Goal: Task Accomplishment & Management: Manage account settings

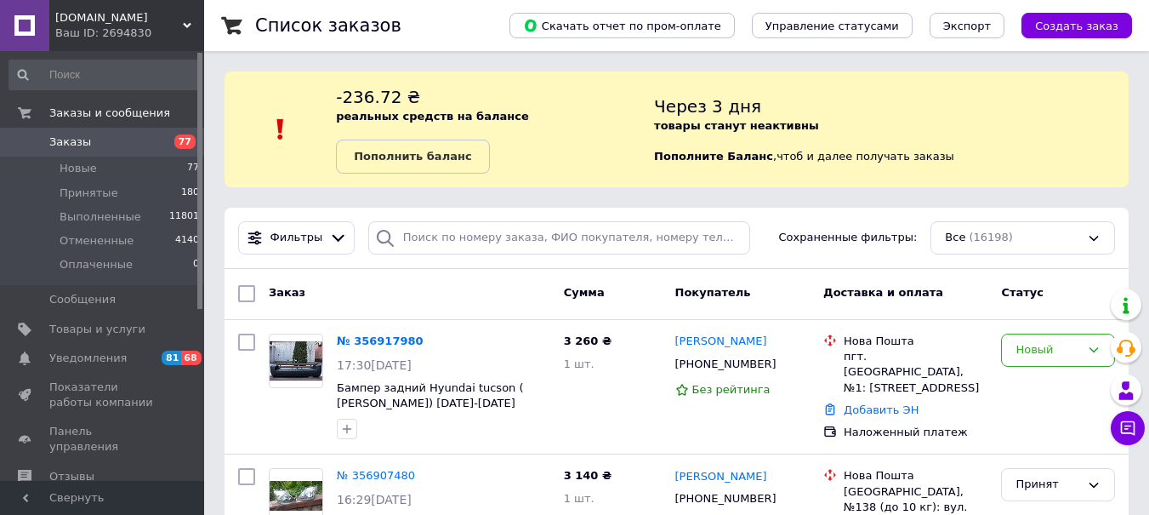
drag, startPoint x: 364, startPoint y: 340, endPoint x: 489, endPoint y: 351, distance: 125.5
click at [366, 339] on link "№ 356917980" at bounding box center [380, 340] width 87 height 13
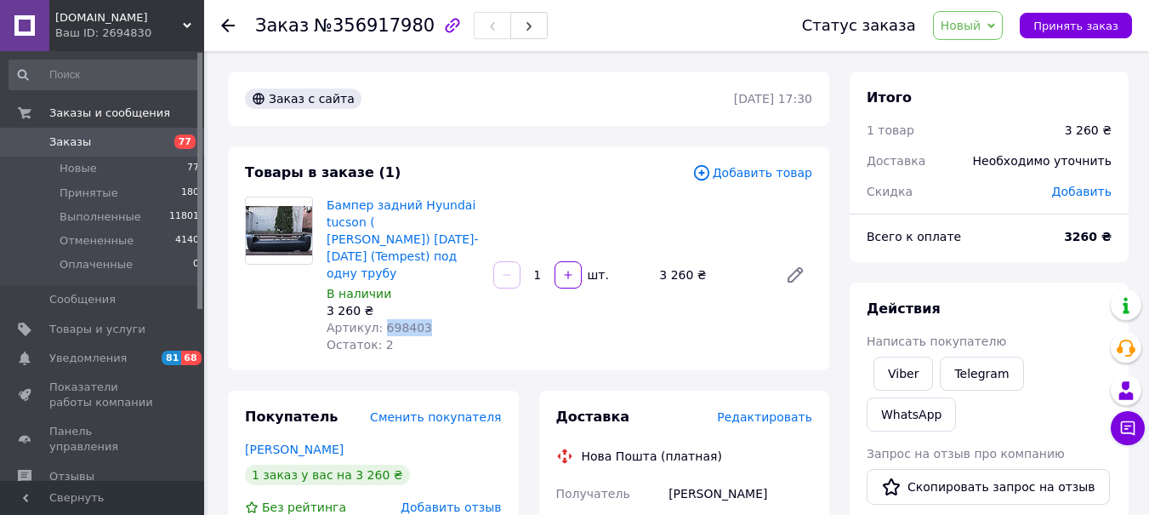
drag, startPoint x: 376, startPoint y: 308, endPoint x: 436, endPoint y: 313, distance: 60.6
click at [436, 319] on div "Артикул: 698403" at bounding box center [403, 327] width 153 height 17
copy span "698403"
click at [981, 26] on span "Новый" at bounding box center [961, 26] width 41 height 14
click at [978, 55] on li "Принят" at bounding box center [979, 60] width 90 height 26
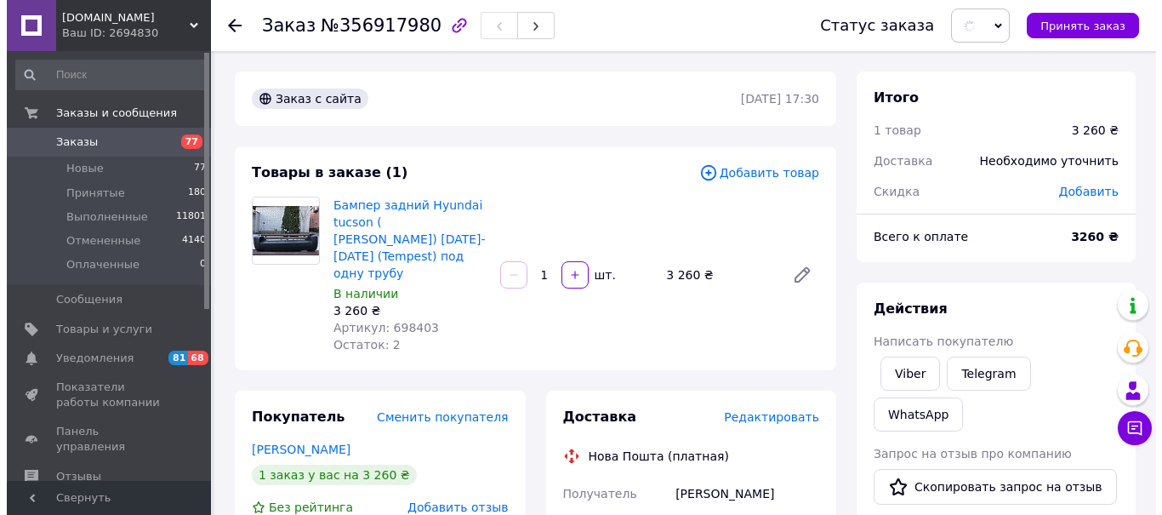
scroll to position [85, 0]
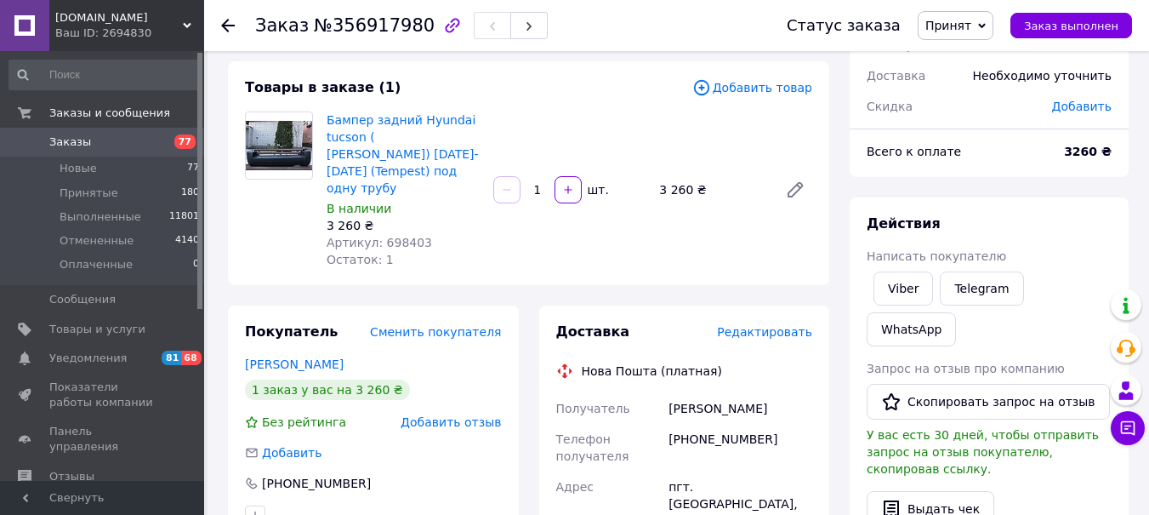
click at [956, 26] on span "Принят" at bounding box center [948, 26] width 46 height 14
click at [975, 83] on li "Отменен" at bounding box center [964, 85] width 90 height 26
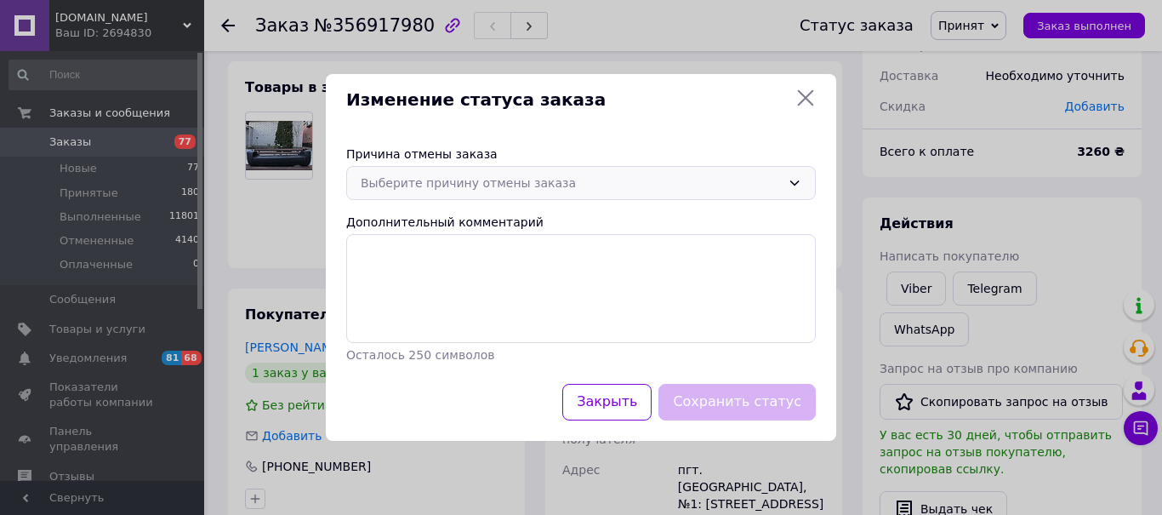
click at [441, 189] on div "Выберите причину отмены заказа" at bounding box center [571, 183] width 420 height 19
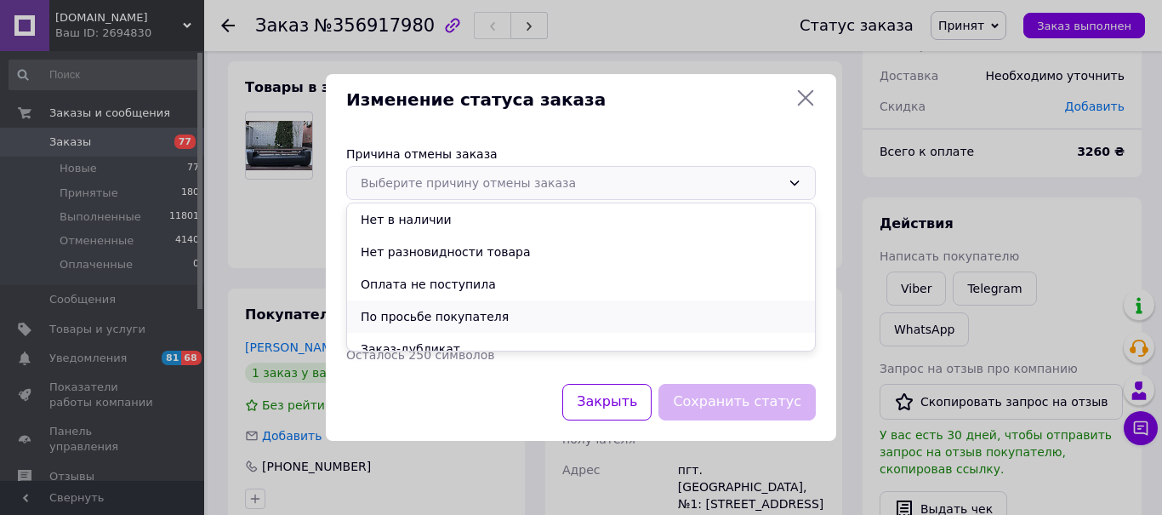
click at [423, 315] on li "По просьбе покупателя" at bounding box center [581, 316] width 468 height 32
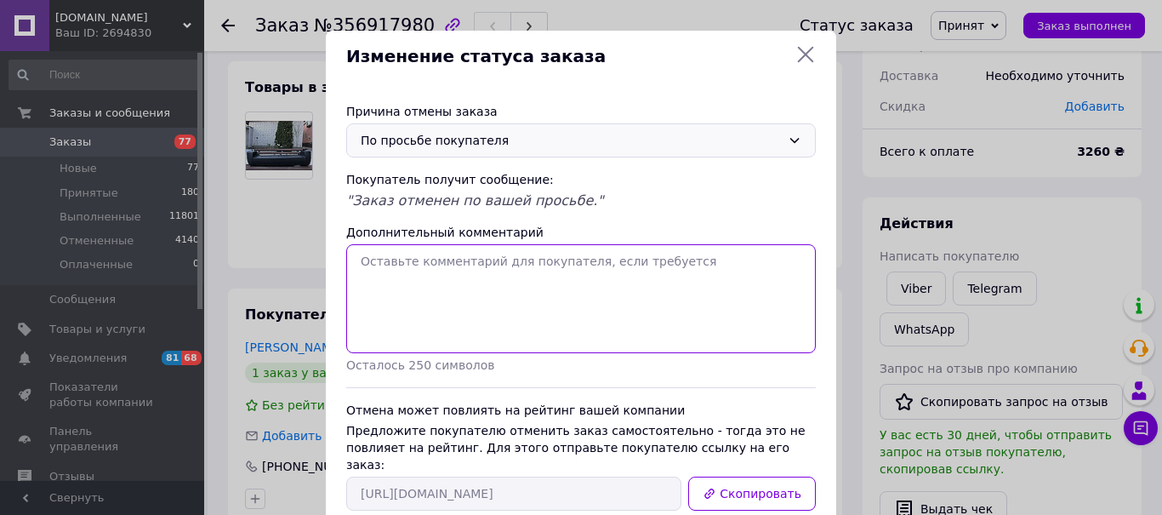
click at [437, 272] on textarea "Дополнительный комментарий" at bounding box center [581, 298] width 470 height 109
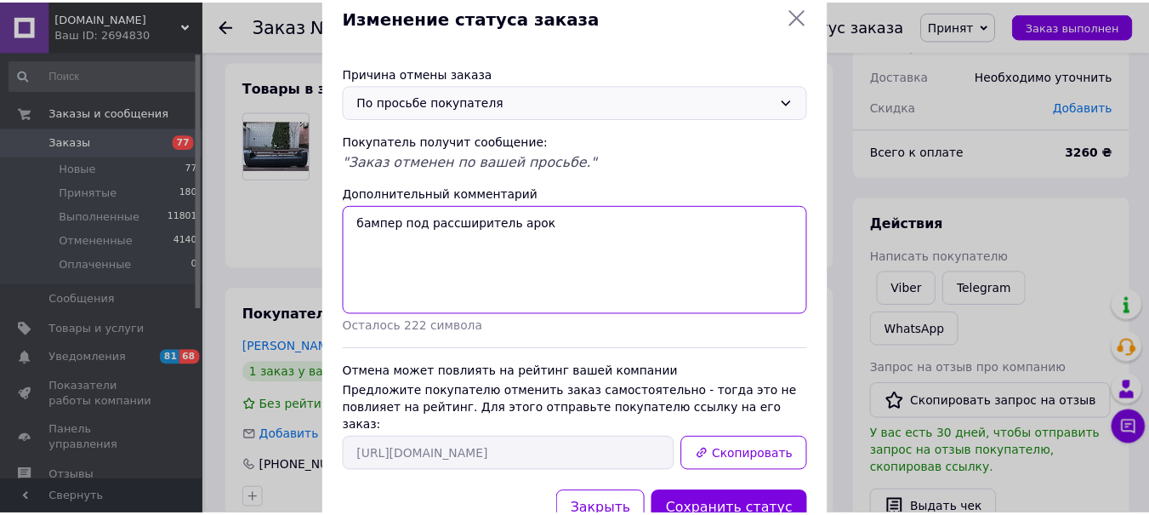
scroll to position [87, 0]
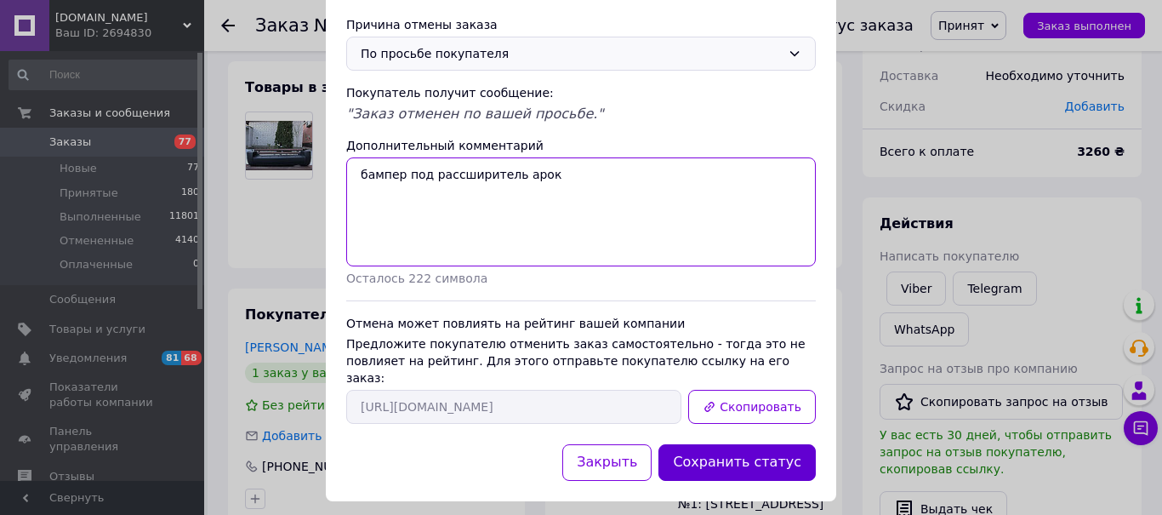
type textarea "бампер под рассширитель арок"
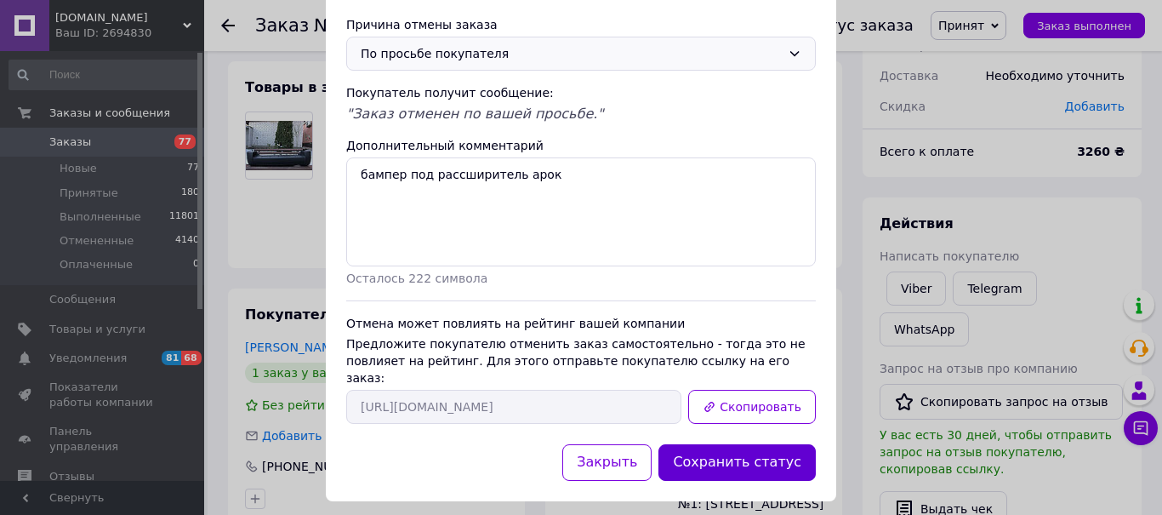
click at [731, 447] on button "Сохранить статус" at bounding box center [736, 462] width 157 height 37
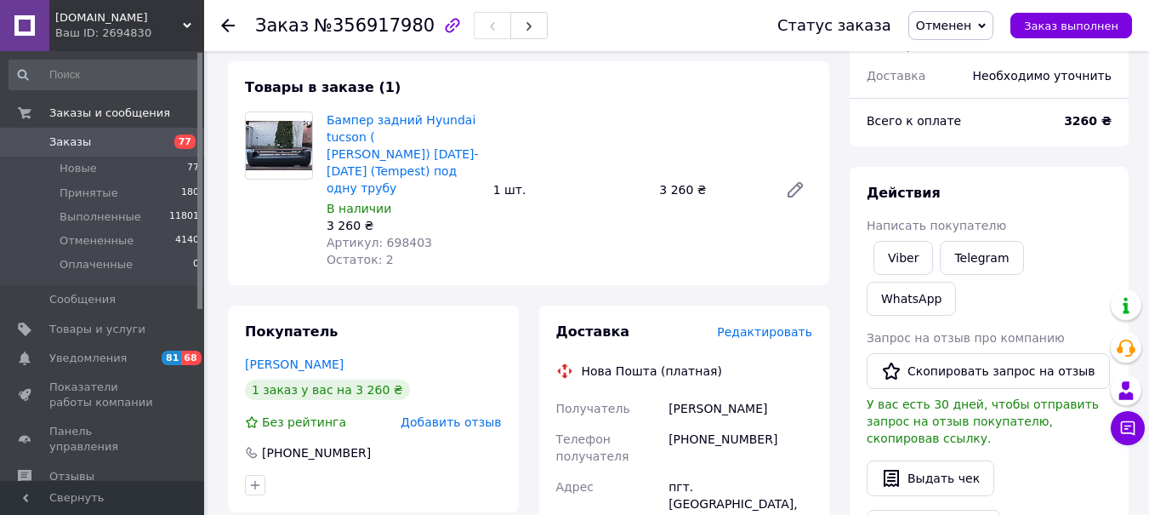
click at [226, 25] on use at bounding box center [228, 26] width 14 height 14
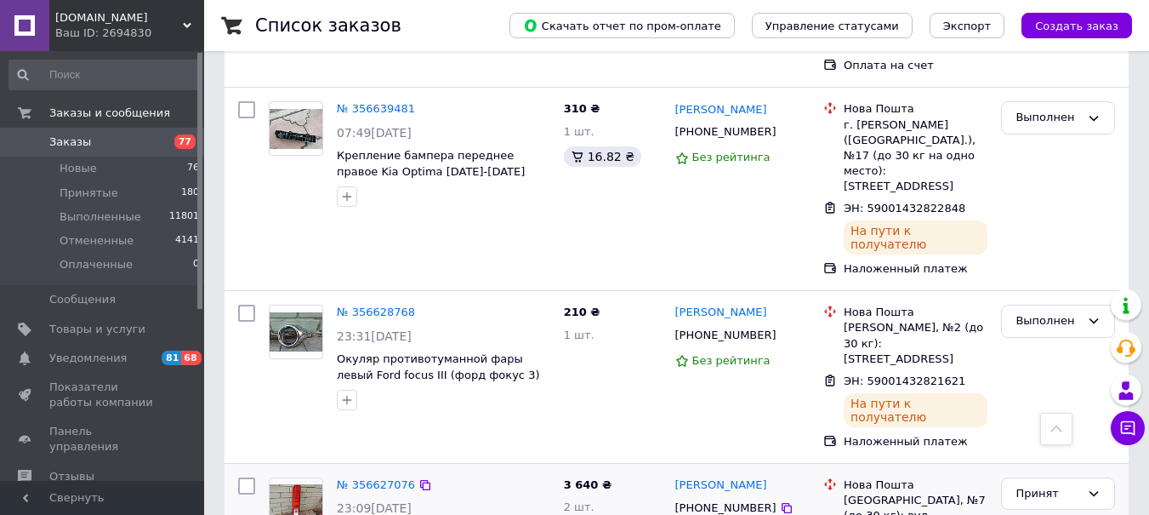
scroll to position [4984, 0]
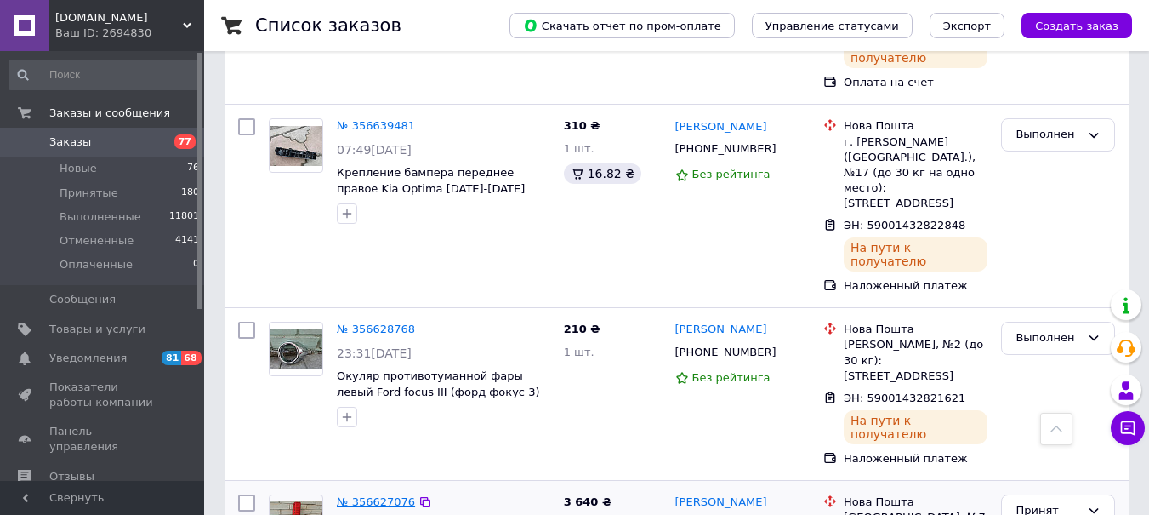
click at [359, 495] on link "№ 356627076" at bounding box center [376, 501] width 78 height 13
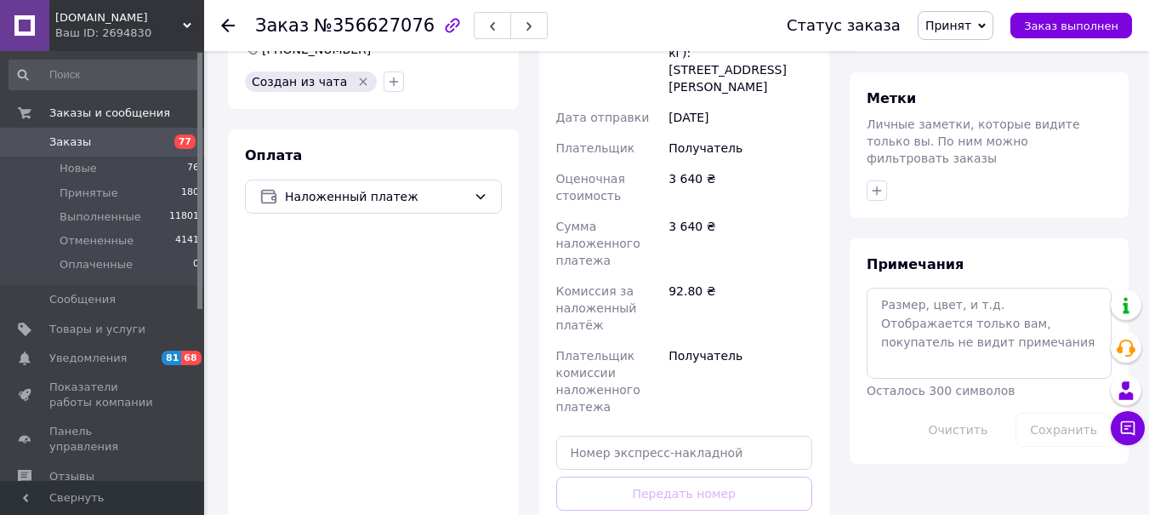
scroll to position [770, 0]
click at [582, 436] on input "text" at bounding box center [684, 453] width 257 height 34
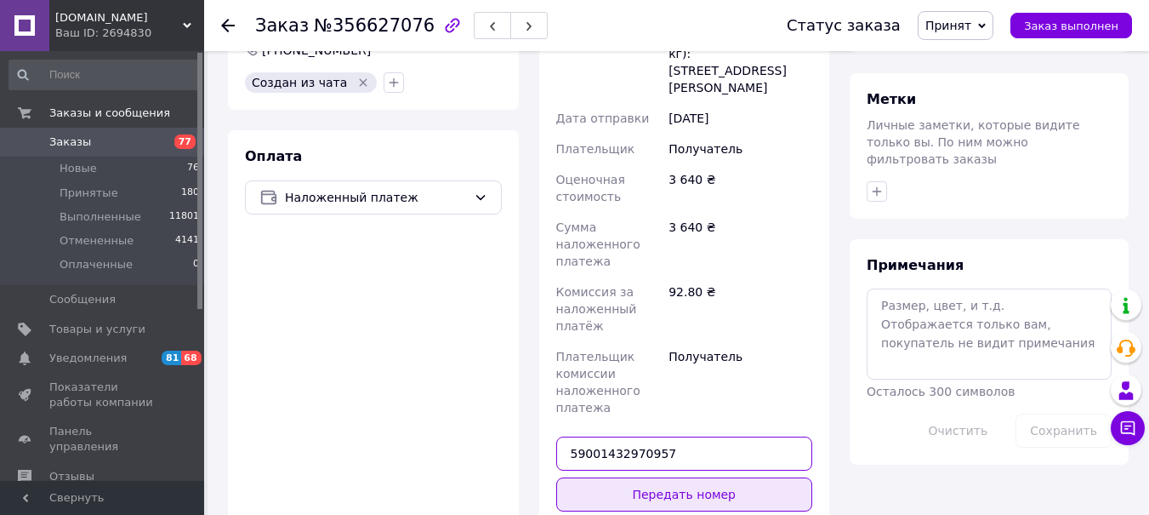
type input "59001432970957"
click at [691, 477] on button "Передать номер" at bounding box center [684, 494] width 257 height 34
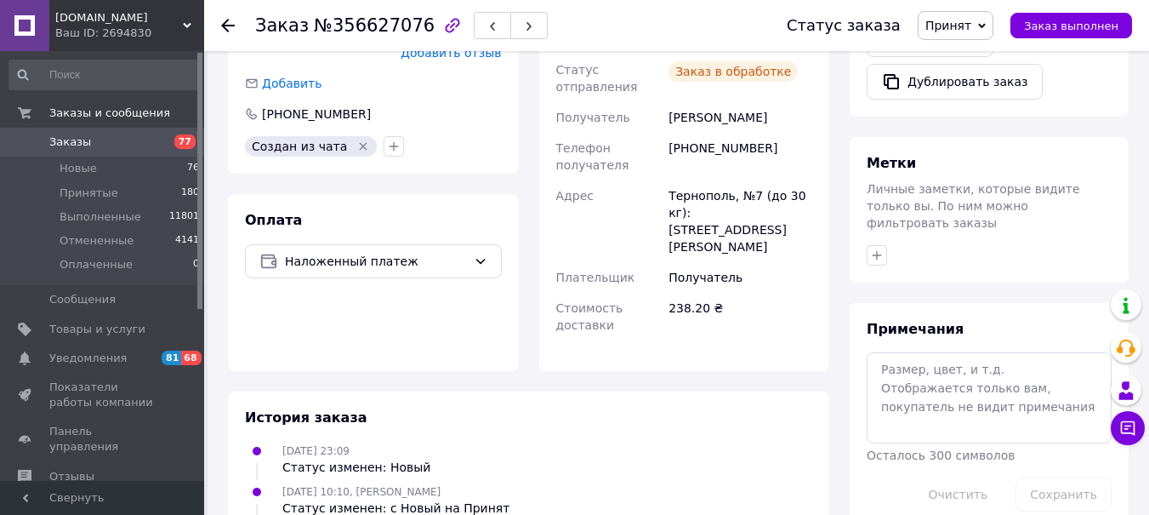
scroll to position [281, 0]
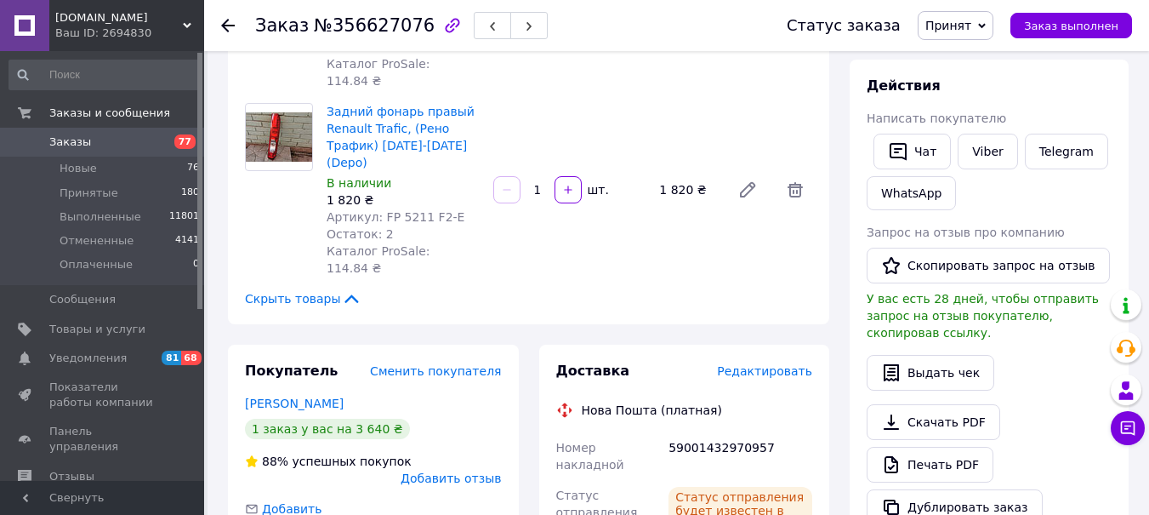
click at [957, 26] on span "Принят" at bounding box center [948, 26] width 46 height 14
click at [966, 60] on li "Выполнен" at bounding box center [964, 60] width 90 height 26
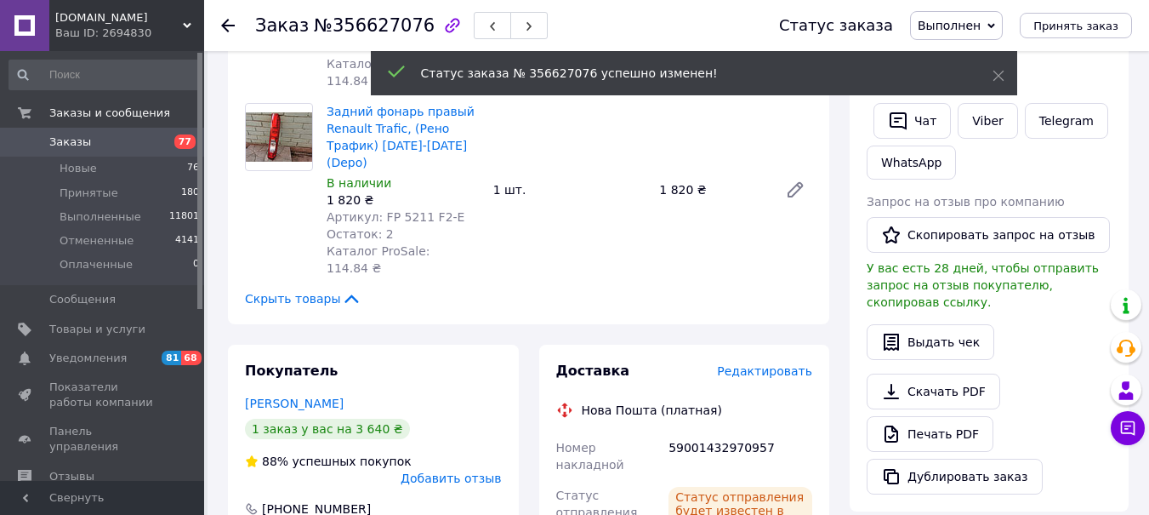
drag, startPoint x: 225, startPoint y: 22, endPoint x: 265, endPoint y: 45, distance: 46.1
click at [225, 22] on use at bounding box center [228, 26] width 14 height 14
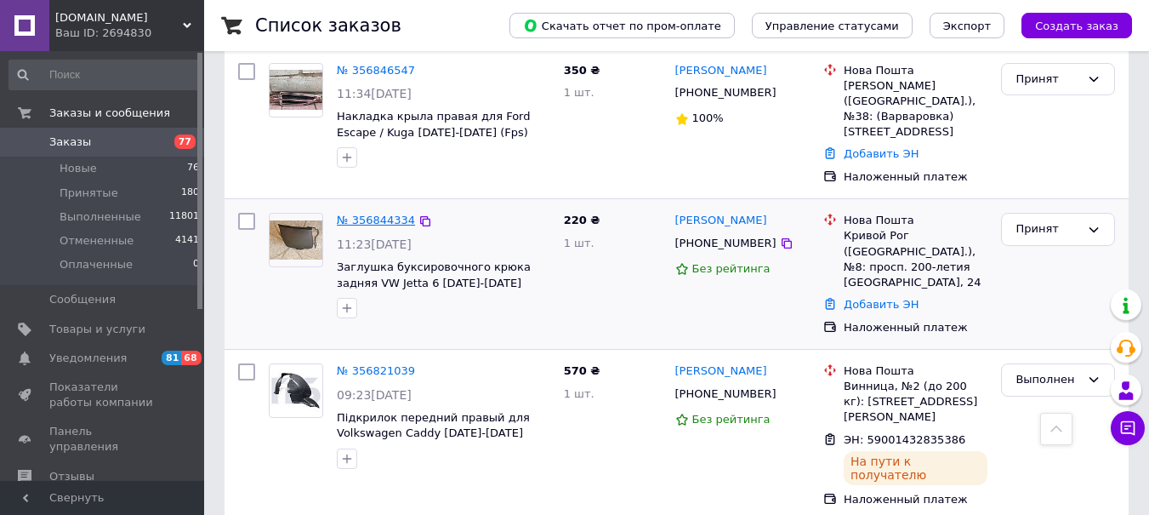
click at [368, 213] on link "№ 356844334" at bounding box center [376, 219] width 78 height 13
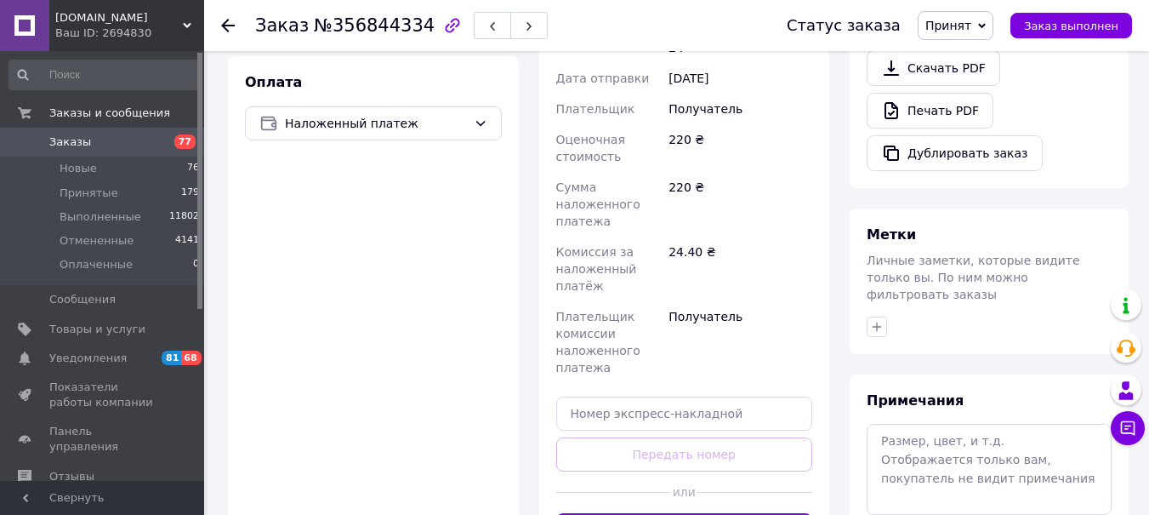
scroll to position [773, 0]
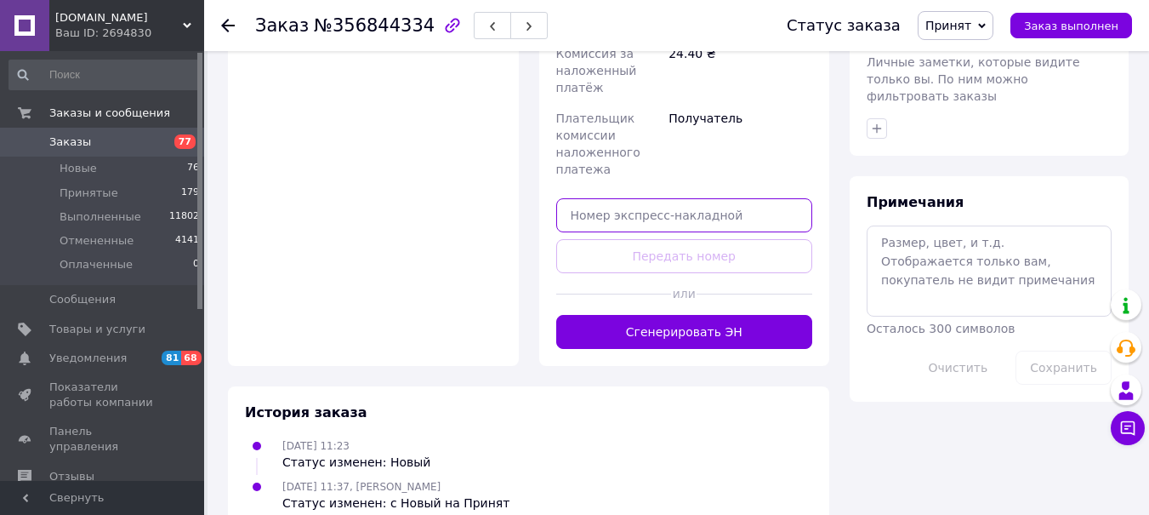
click at [569, 198] on input "text" at bounding box center [684, 215] width 257 height 34
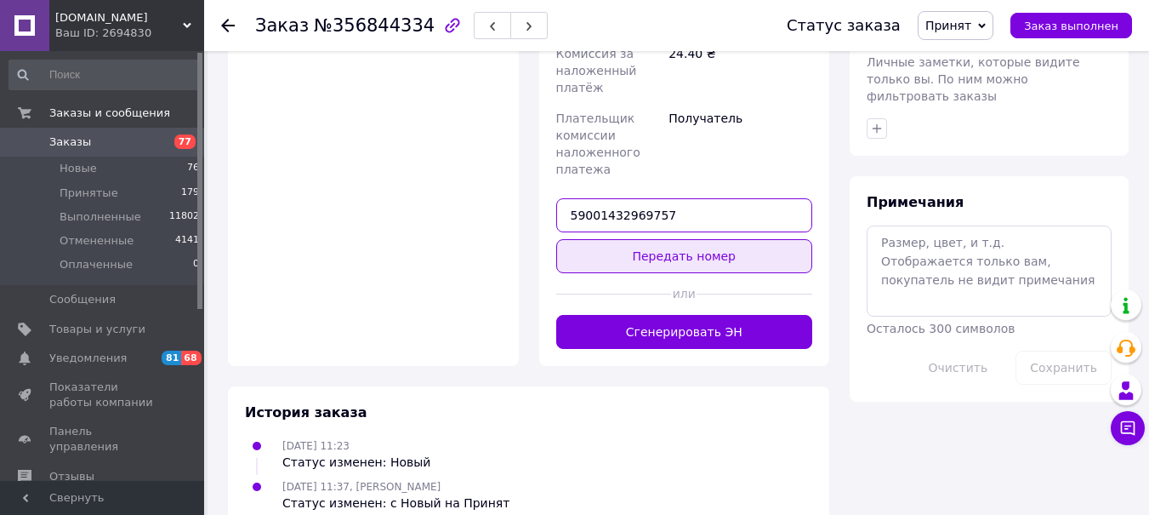
type input "59001432969757"
click at [660, 239] on button "Передать номер" at bounding box center [684, 256] width 257 height 34
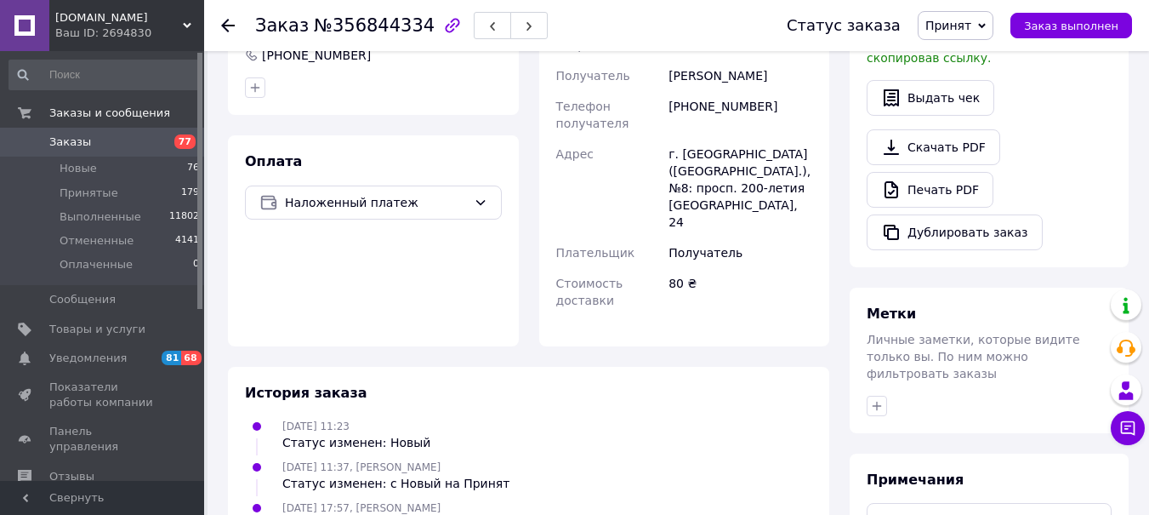
scroll to position [180, 0]
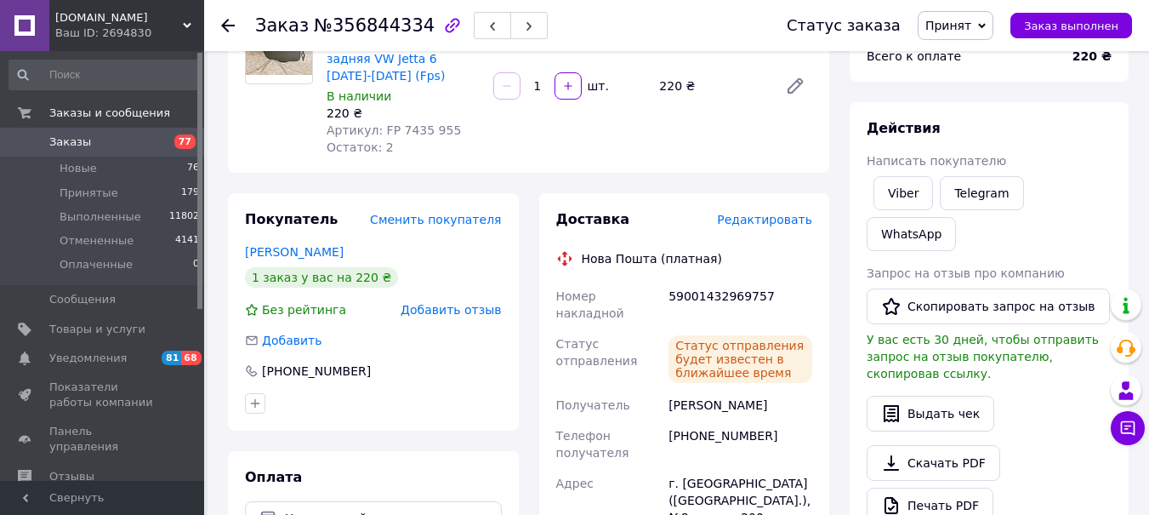
click at [966, 30] on span "Принят" at bounding box center [948, 26] width 46 height 14
drag, startPoint x: 977, startPoint y: 65, endPoint x: 891, endPoint y: 82, distance: 87.4
click at [976, 65] on li "Выполнен" at bounding box center [964, 60] width 90 height 26
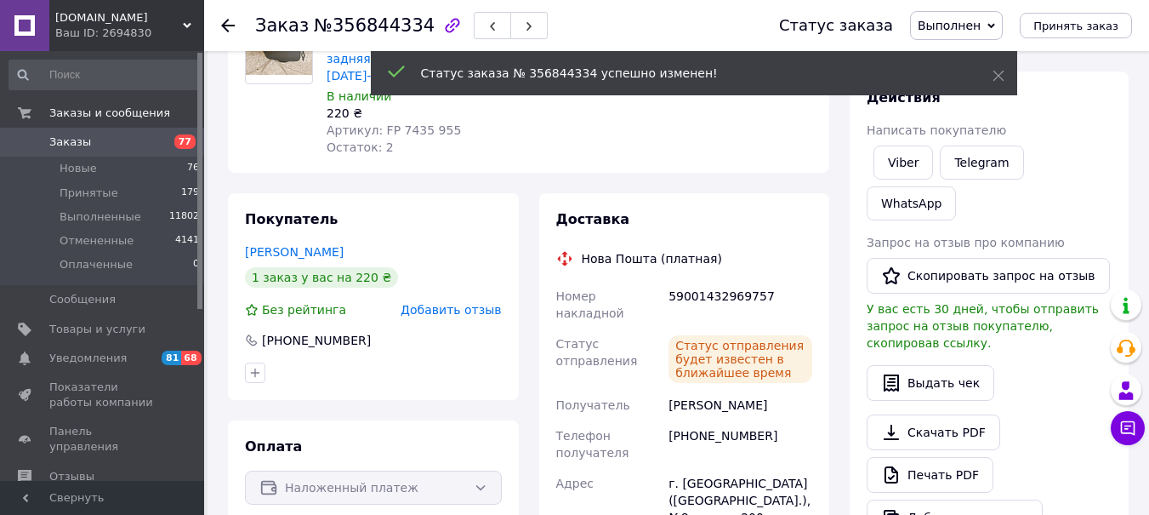
click at [225, 31] on icon at bounding box center [228, 26] width 14 height 14
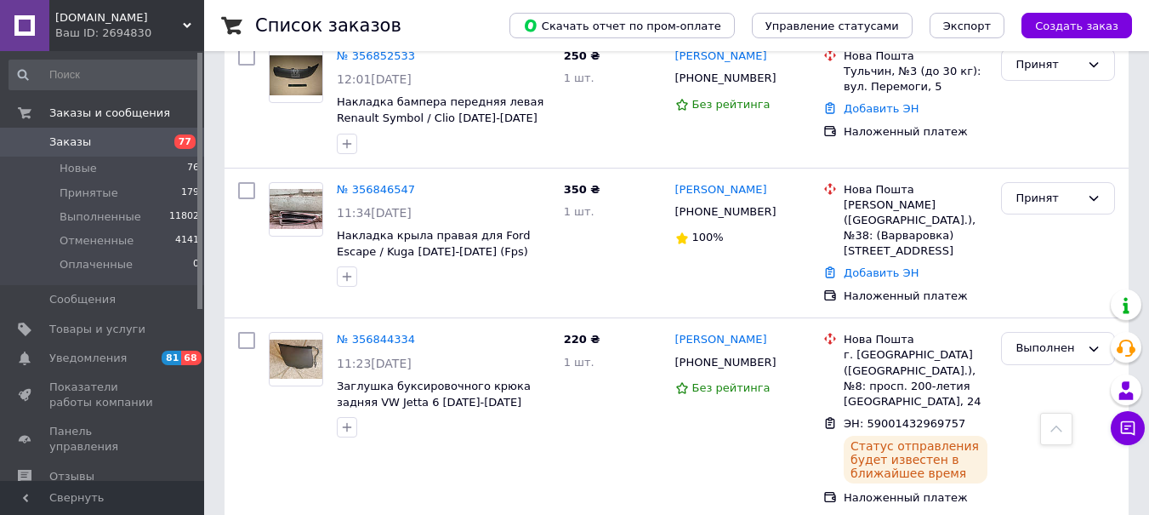
scroll to position [1191, 0]
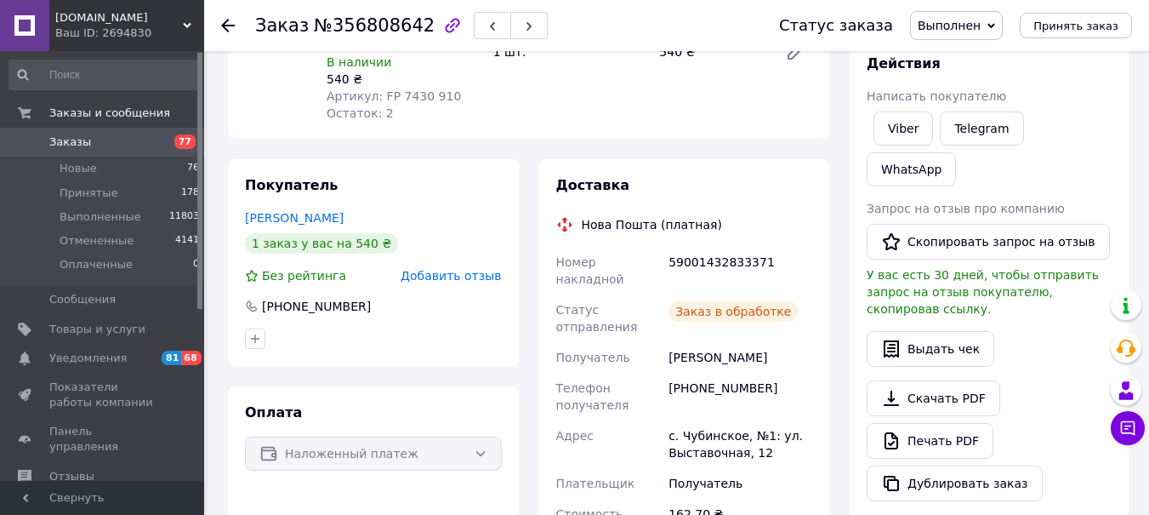
scroll to position [575, 0]
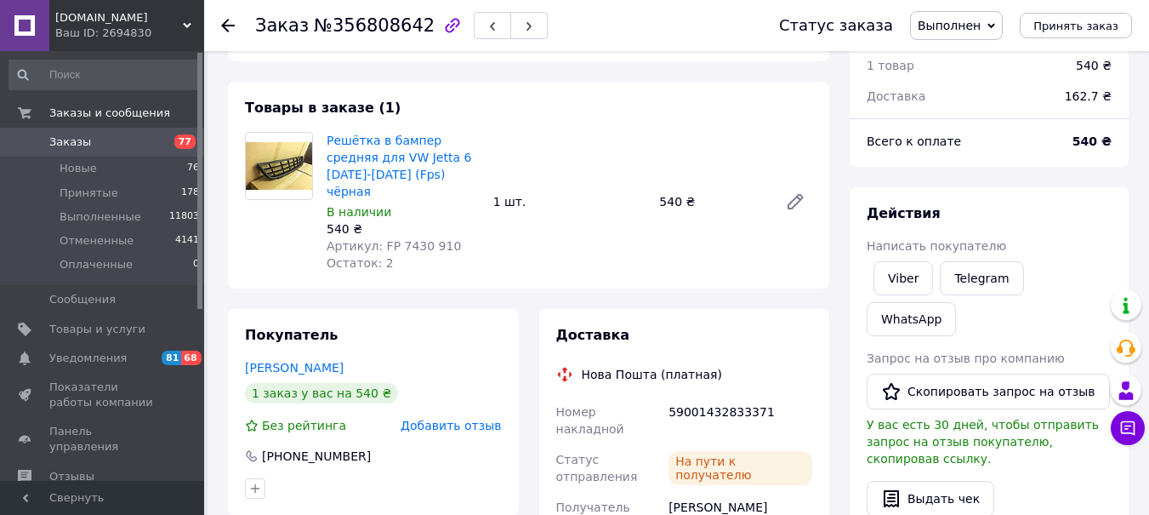
click at [227, 25] on use at bounding box center [228, 26] width 14 height 14
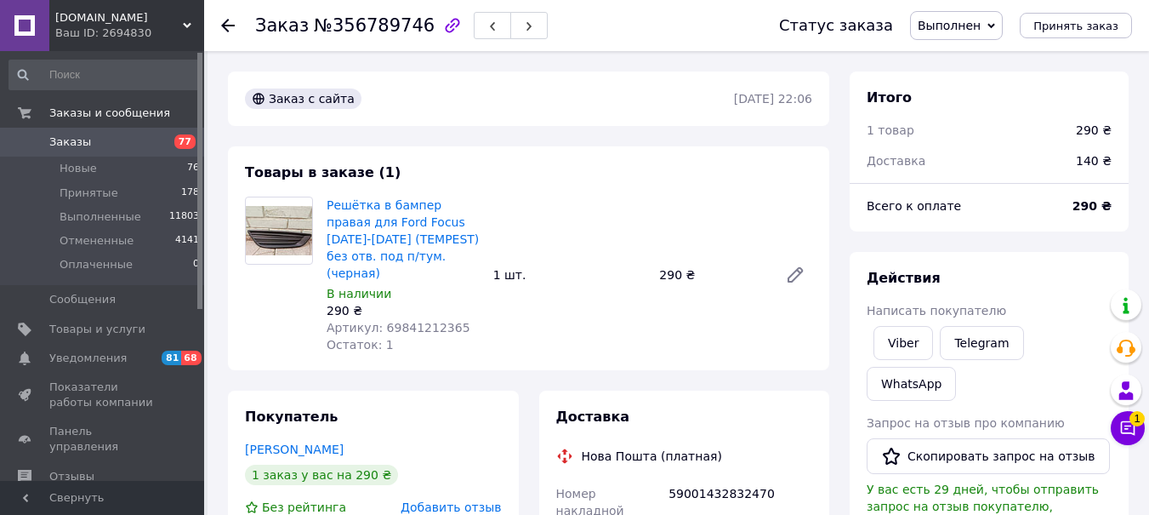
click at [232, 17] on div at bounding box center [228, 25] width 14 height 17
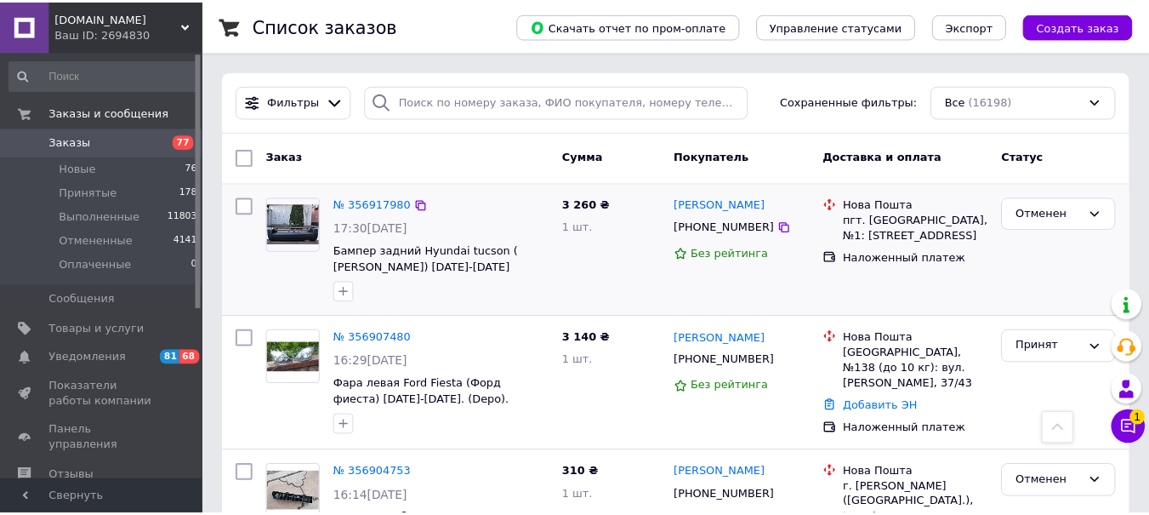
scroll to position [2262, 0]
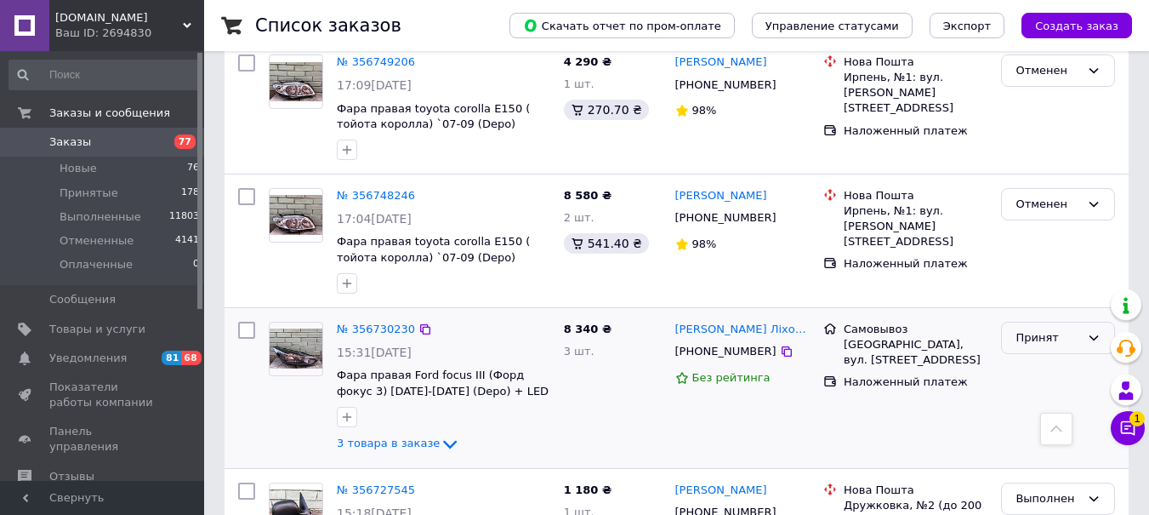
click at [1031, 329] on div "Принят" at bounding box center [1048, 338] width 65 height 18
click at [1020, 357] on li "Выполнен" at bounding box center [1058, 372] width 112 height 31
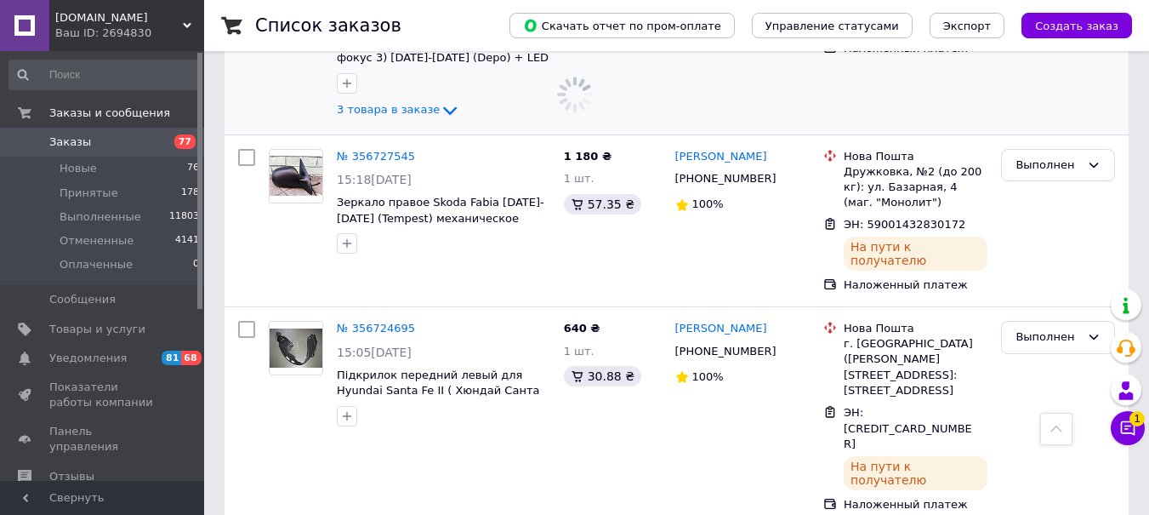
scroll to position [2688, 0]
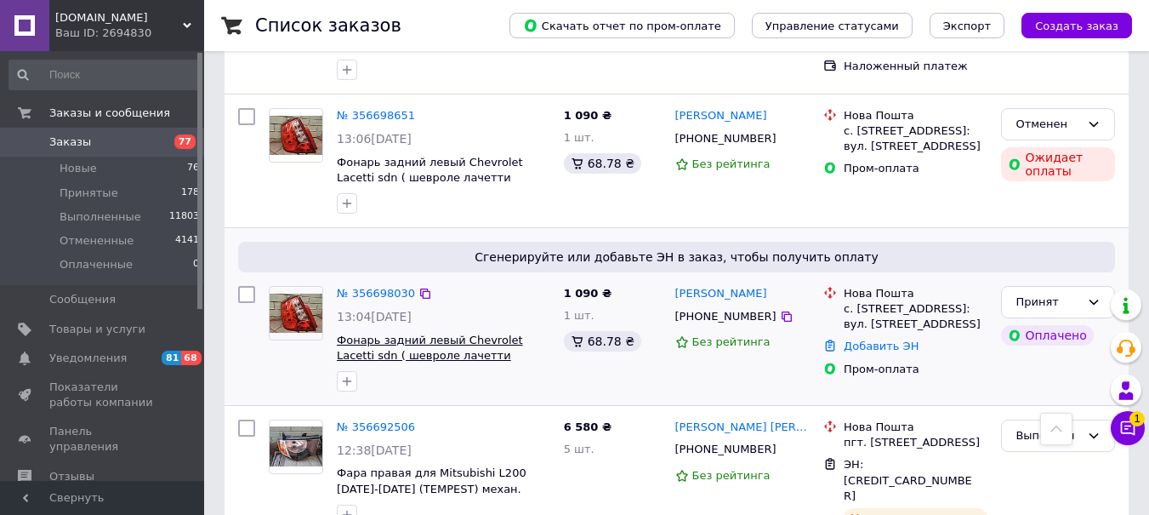
scroll to position [3538, 0]
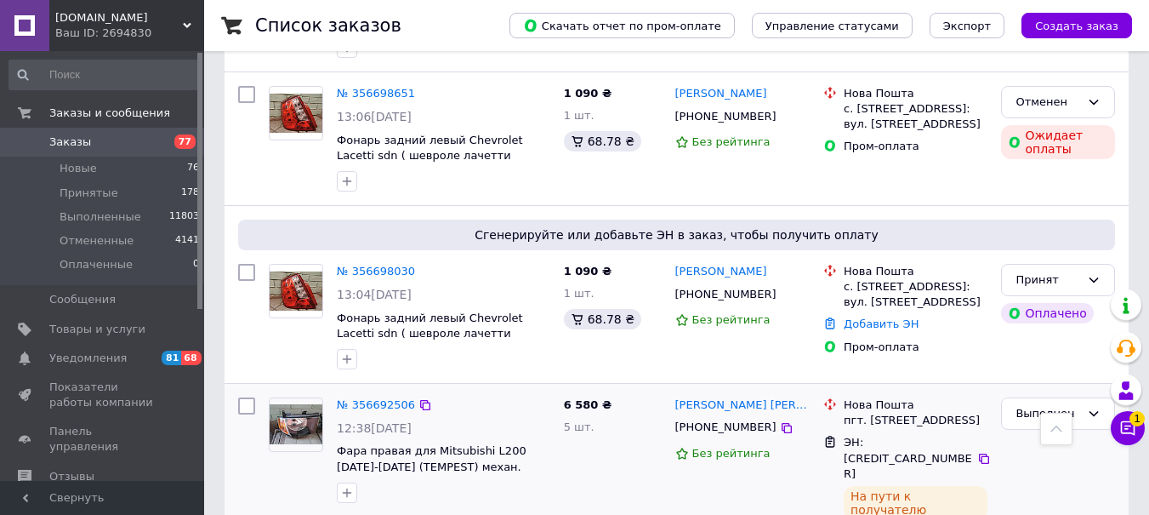
drag, startPoint x: 434, startPoint y: 286, endPoint x: 657, endPoint y: 271, distance: 223.3
click at [440, 509] on icon at bounding box center [450, 519] width 20 height 20
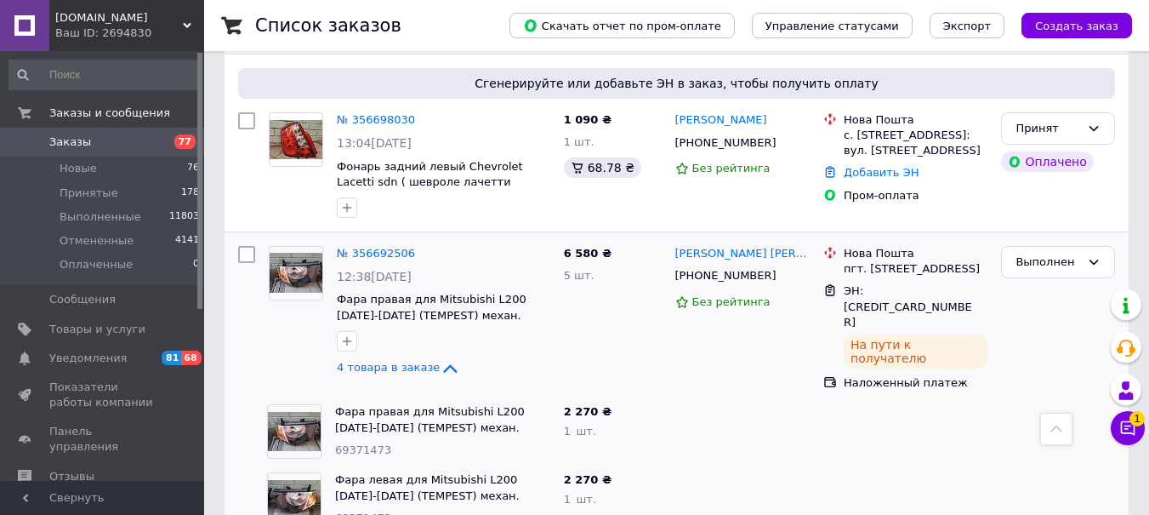
scroll to position [3708, 0]
